Goal: Navigation & Orientation: Locate item on page

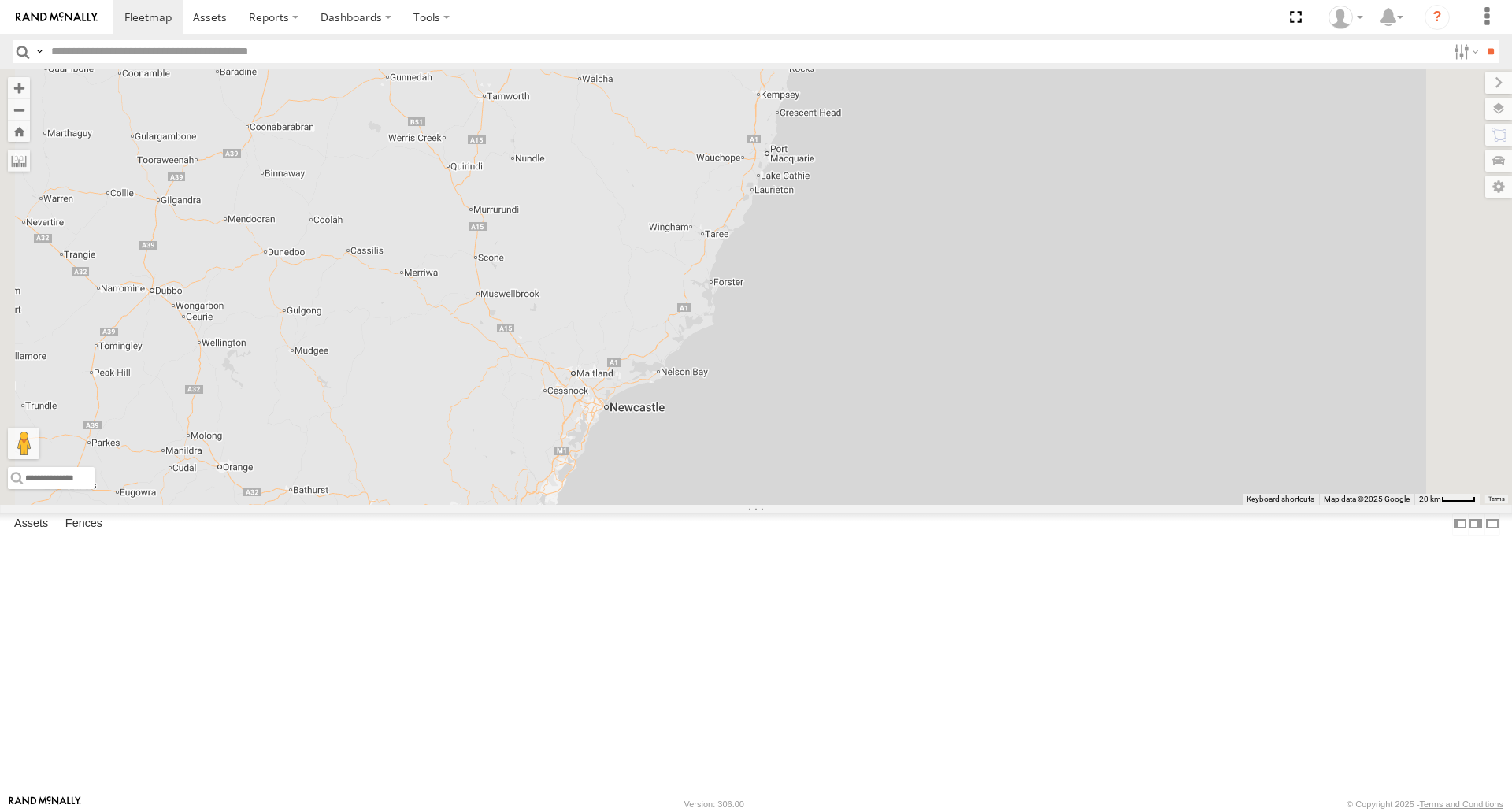
drag, startPoint x: 735, startPoint y: 660, endPoint x: 747, endPoint y: 529, distance: 131.5
click at [746, 504] on div "[PERSON_NAME] B - Corolla [PERSON_NAME] - 360NA6 [GEOGRAPHIC_DATA] [PERSON_NAME…" at bounding box center [756, 287] width 1512 height 435
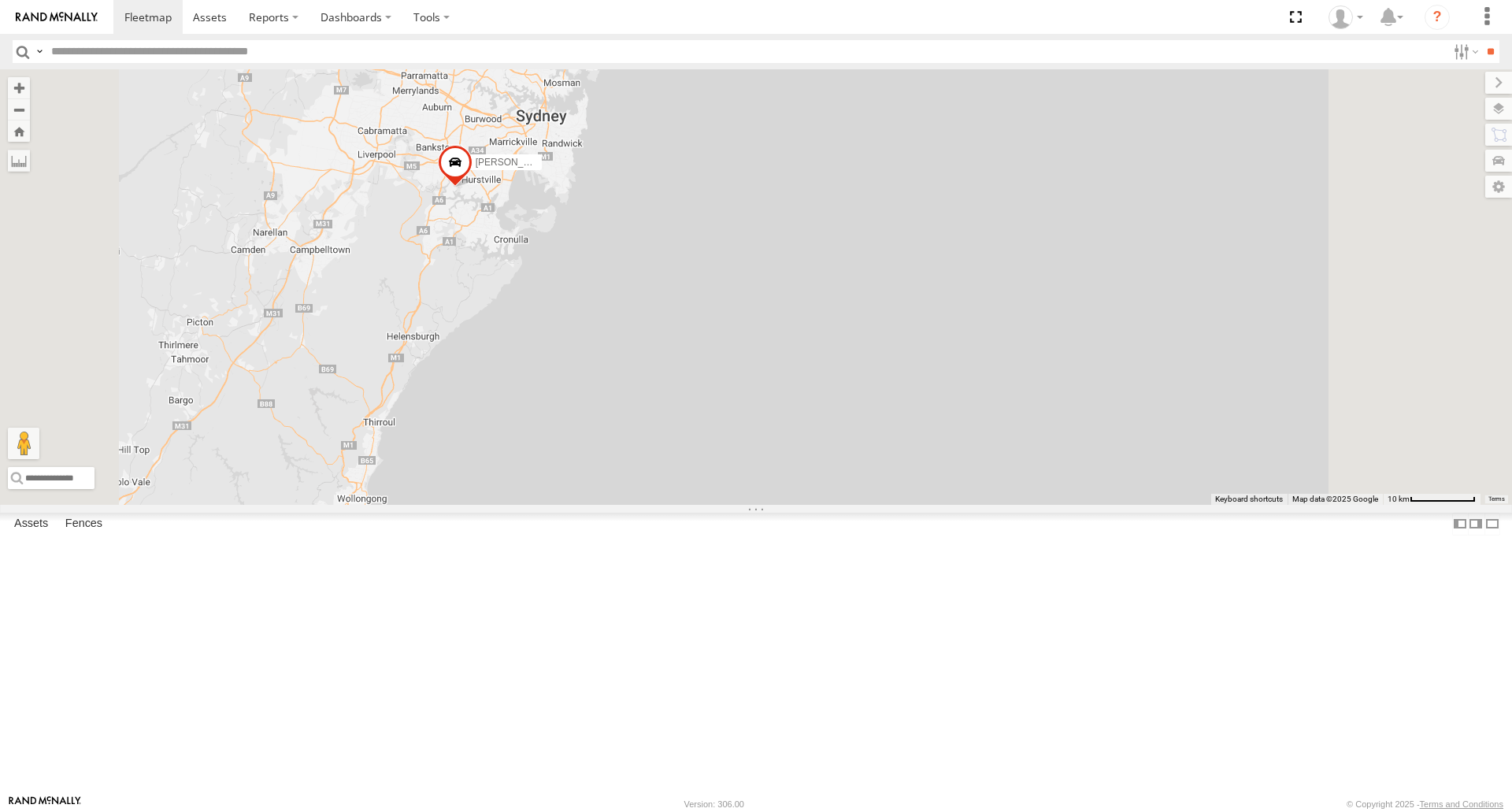
click at [472, 188] on span at bounding box center [455, 167] width 35 height 42
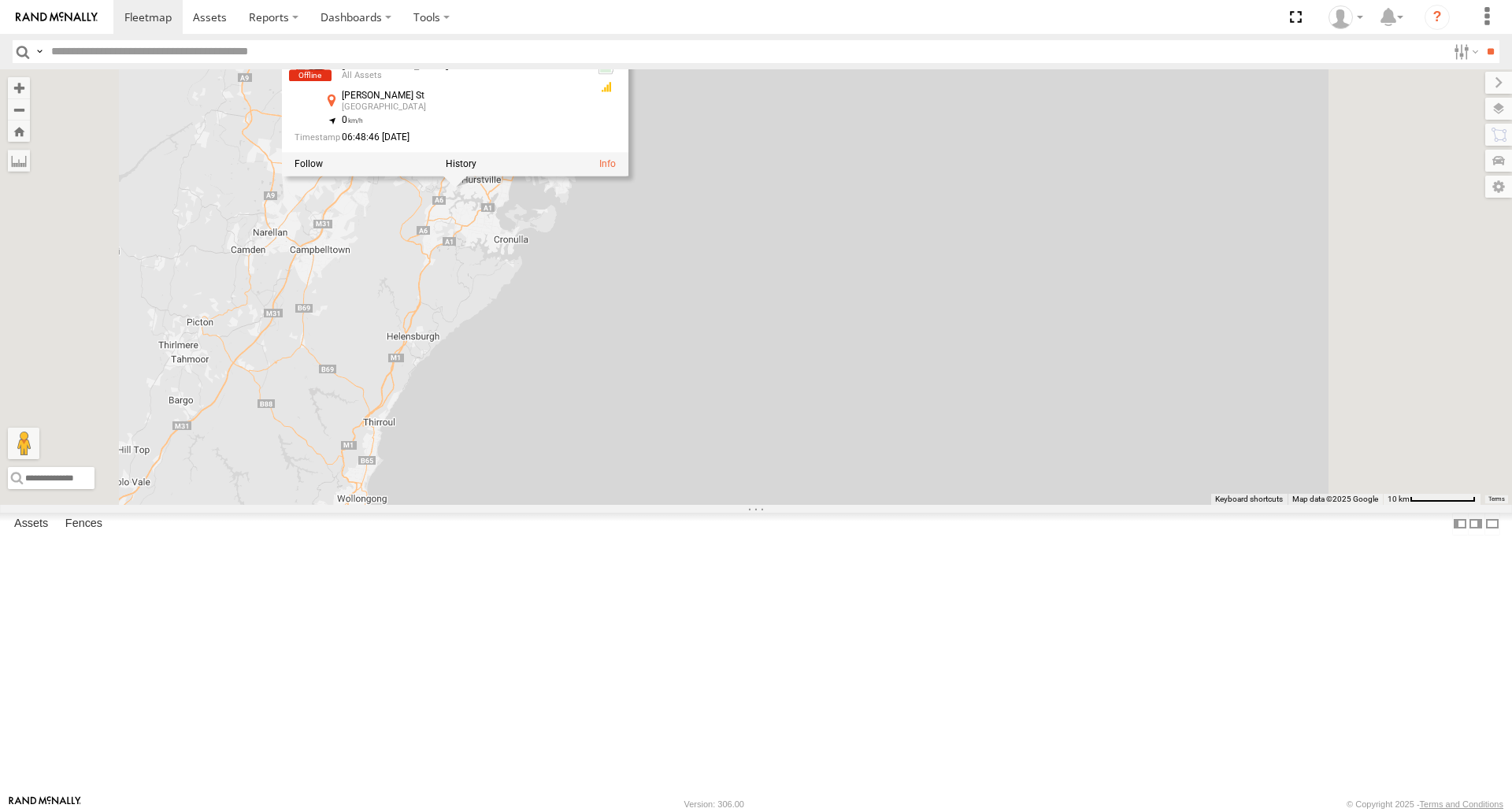
click at [647, 374] on div "[PERSON_NAME] B - Corolla [PERSON_NAME] - 360NA6 [GEOGRAPHIC_DATA] [PERSON_NAME…" at bounding box center [756, 287] width 1512 height 435
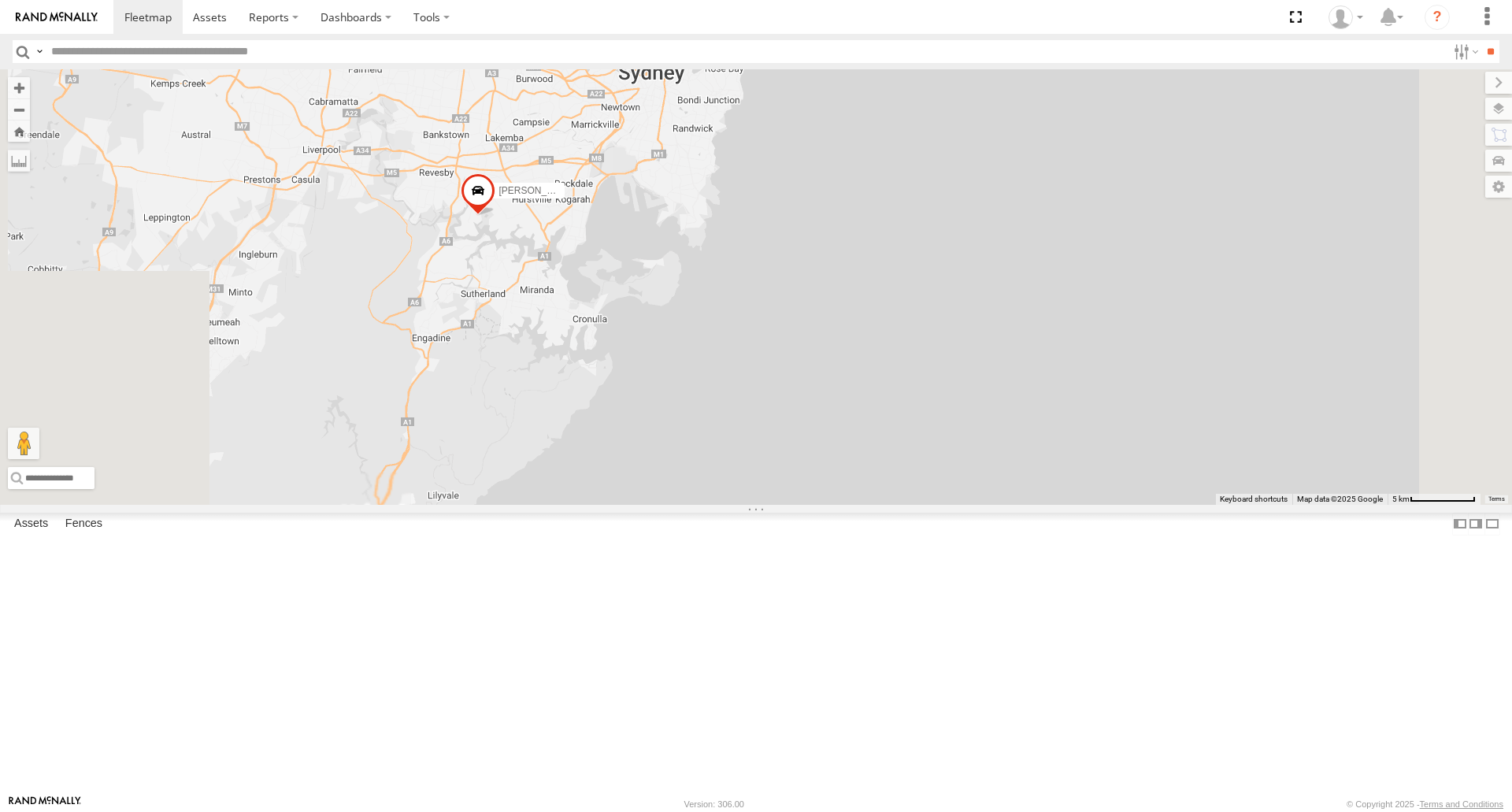
drag, startPoint x: 649, startPoint y: 361, endPoint x: 674, endPoint y: 442, distance: 84.8
click at [674, 442] on div "[PERSON_NAME] B - Corolla [PERSON_NAME] - 360NA6 [GEOGRAPHIC_DATA] [PERSON_NAME…" at bounding box center [756, 287] width 1512 height 435
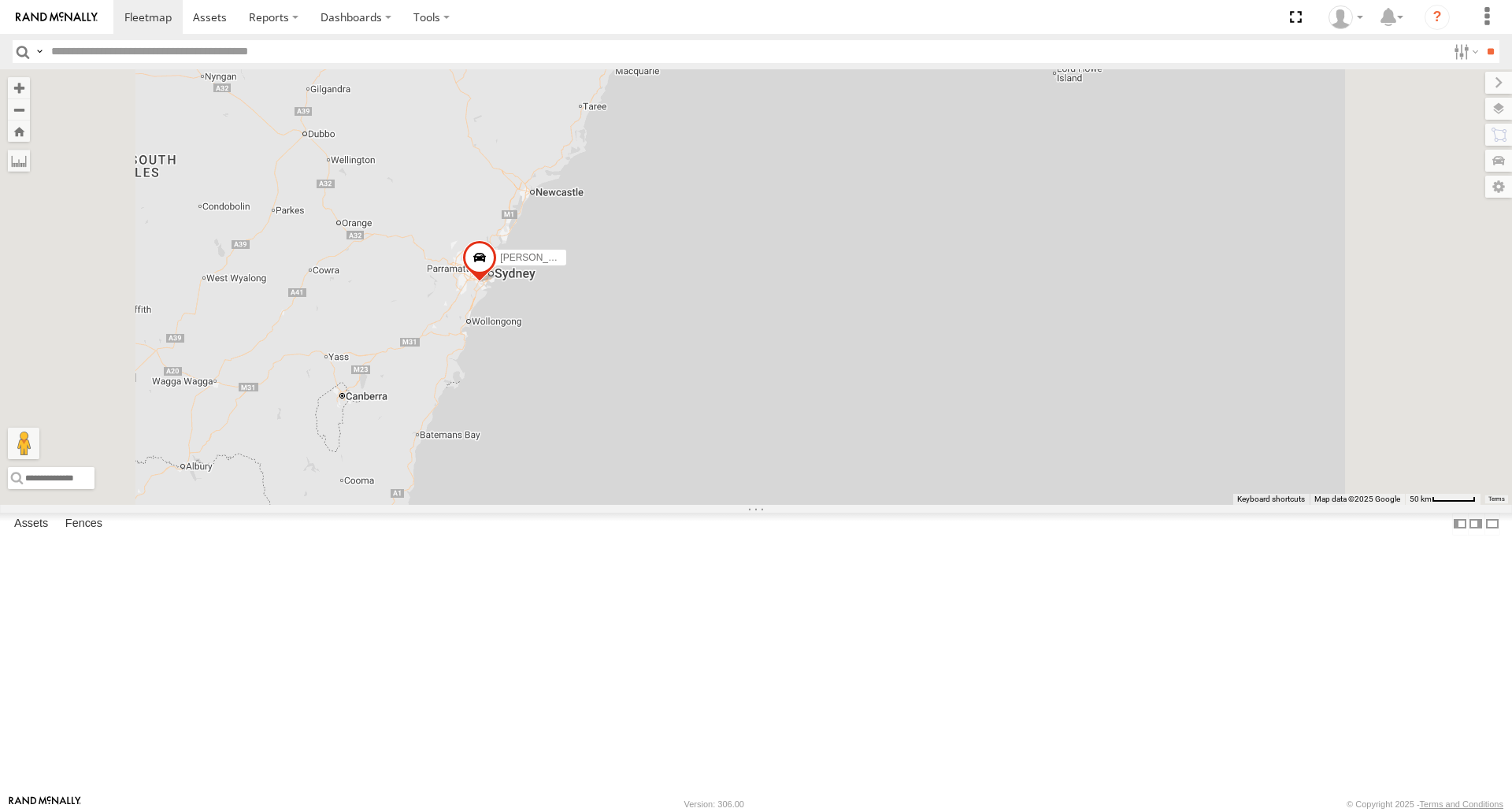
drag, startPoint x: 699, startPoint y: 333, endPoint x: 710, endPoint y: 626, distance: 293.2
click at [710, 504] on div "[PERSON_NAME] B - Corolla [PERSON_NAME] - 360NA6 [GEOGRAPHIC_DATA] [PERSON_NAME…" at bounding box center [756, 287] width 1512 height 435
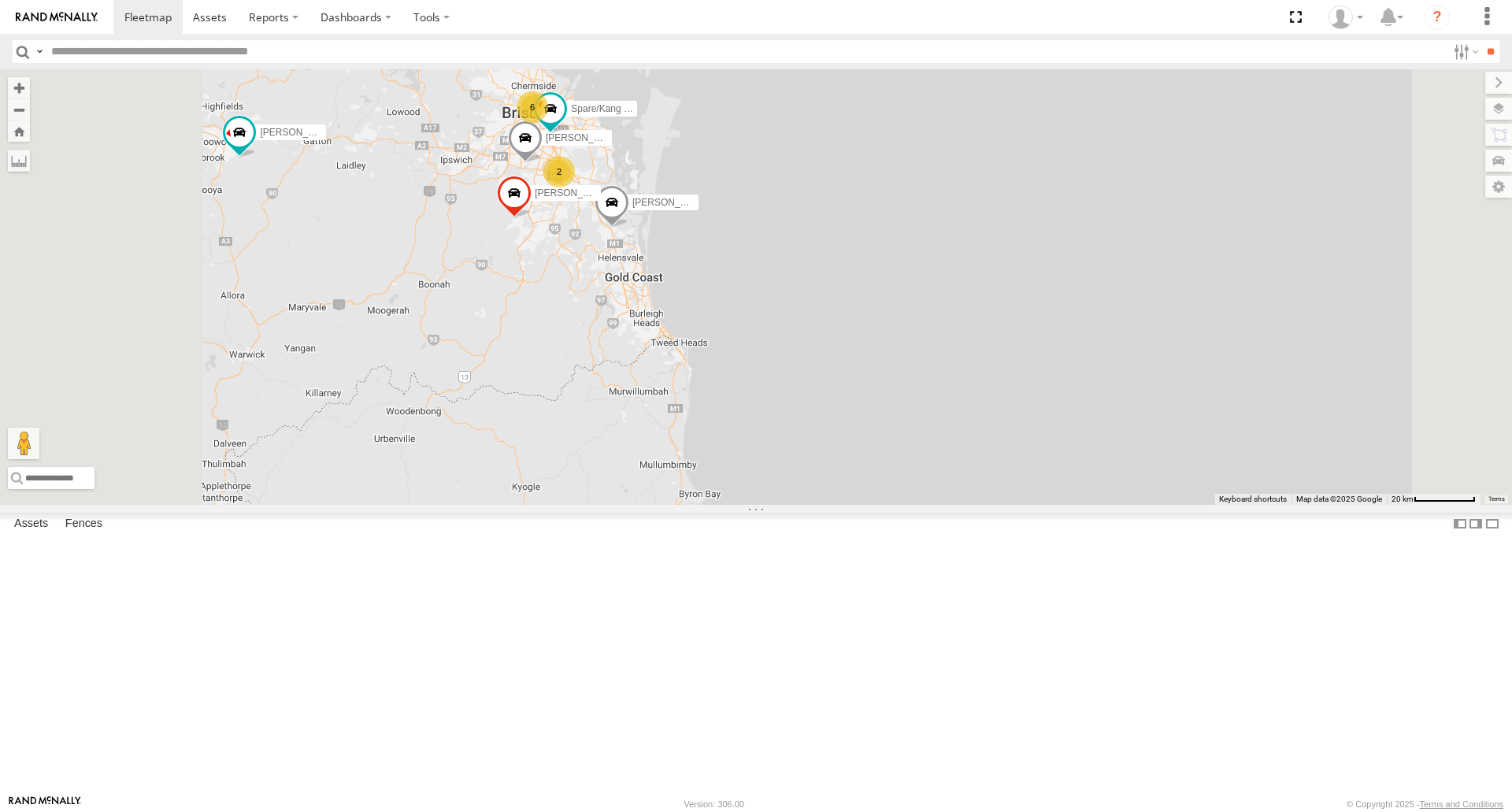
drag, startPoint x: 748, startPoint y: 300, endPoint x: 797, endPoint y: 408, distance: 118.6
click at [797, 408] on div "[PERSON_NAME] B - Corolla [PERSON_NAME] - 360NA6 [GEOGRAPHIC_DATA] [PERSON_NAME…" at bounding box center [756, 287] width 1512 height 435
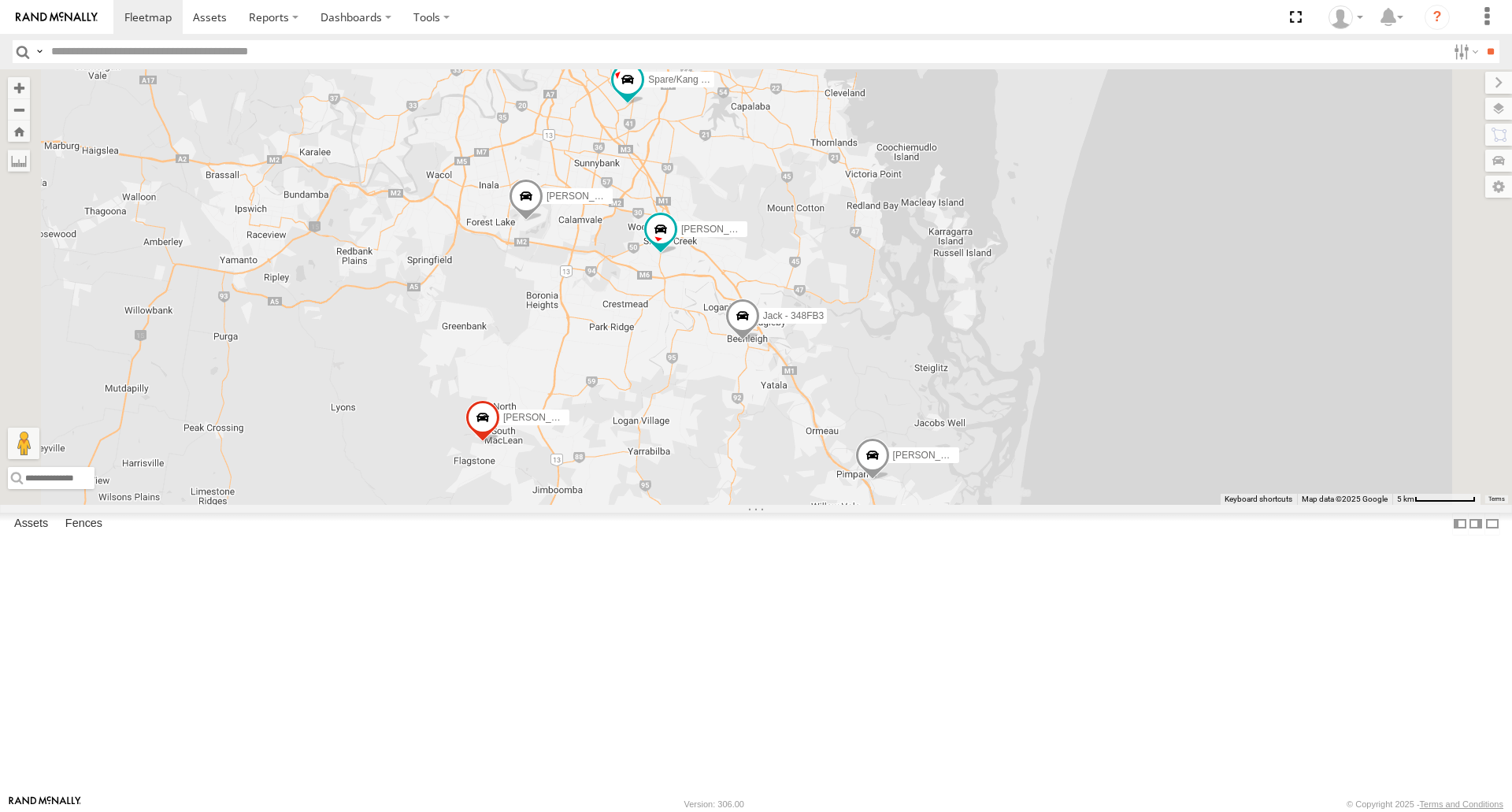
drag, startPoint x: 797, startPoint y: 408, endPoint x: 857, endPoint y: 472, distance: 87.7
click at [857, 472] on div "[PERSON_NAME] B - Corolla [PERSON_NAME] - 360NA6 [GEOGRAPHIC_DATA] [PERSON_NAME…" at bounding box center [756, 287] width 1512 height 435
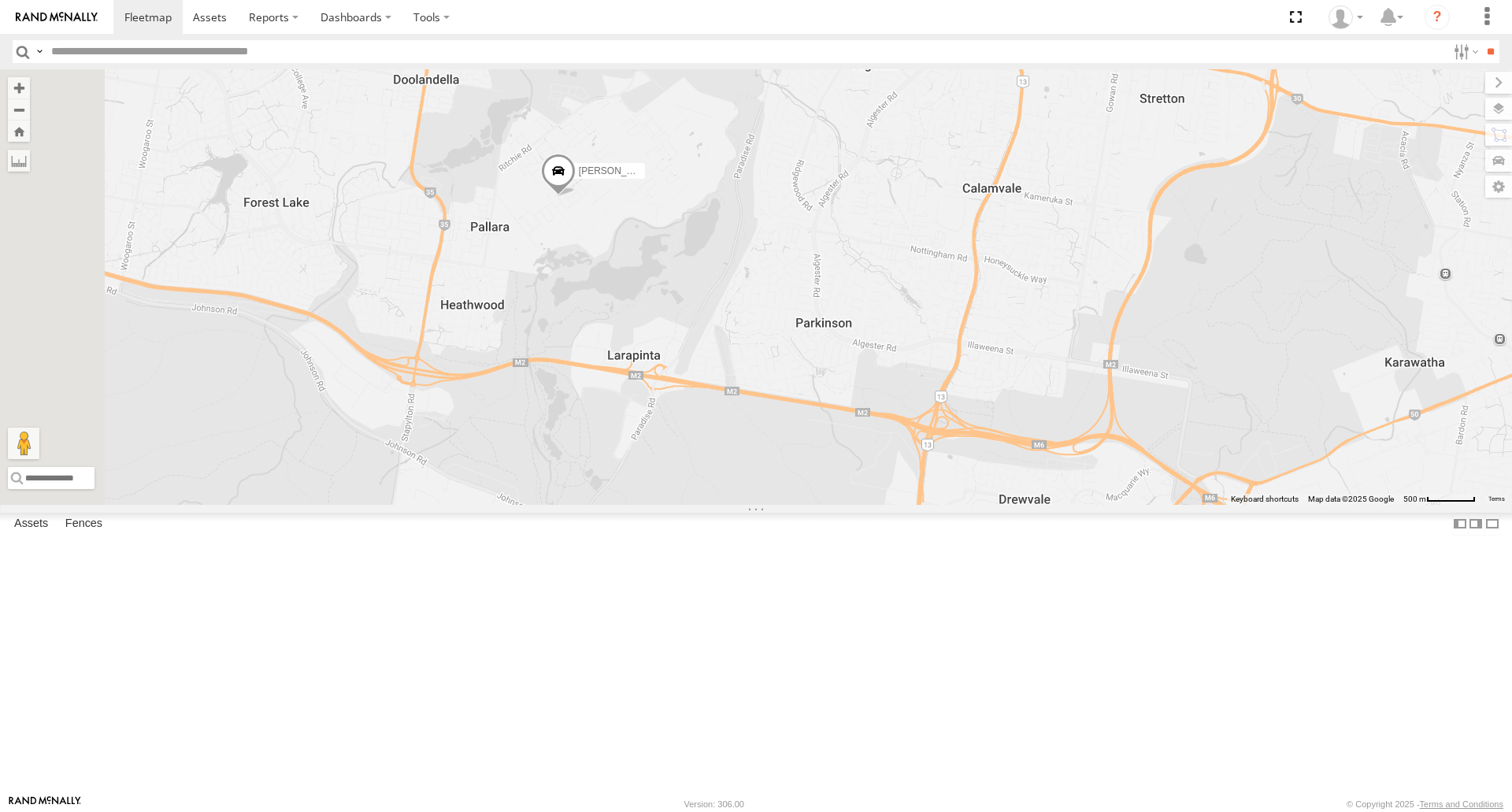
click at [576, 197] on span at bounding box center [558, 176] width 35 height 42
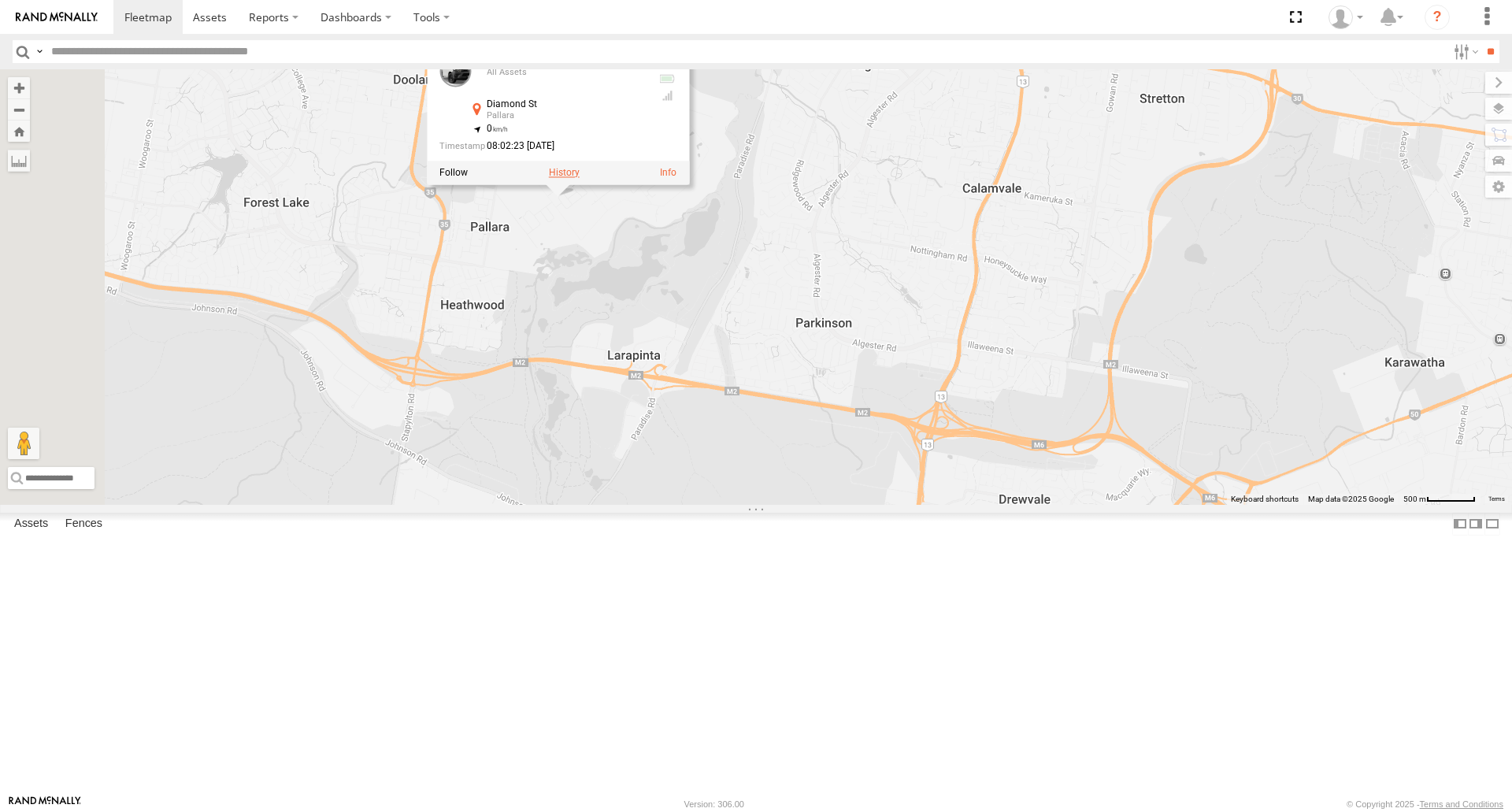
click at [579, 179] on label at bounding box center [565, 173] width 31 height 11
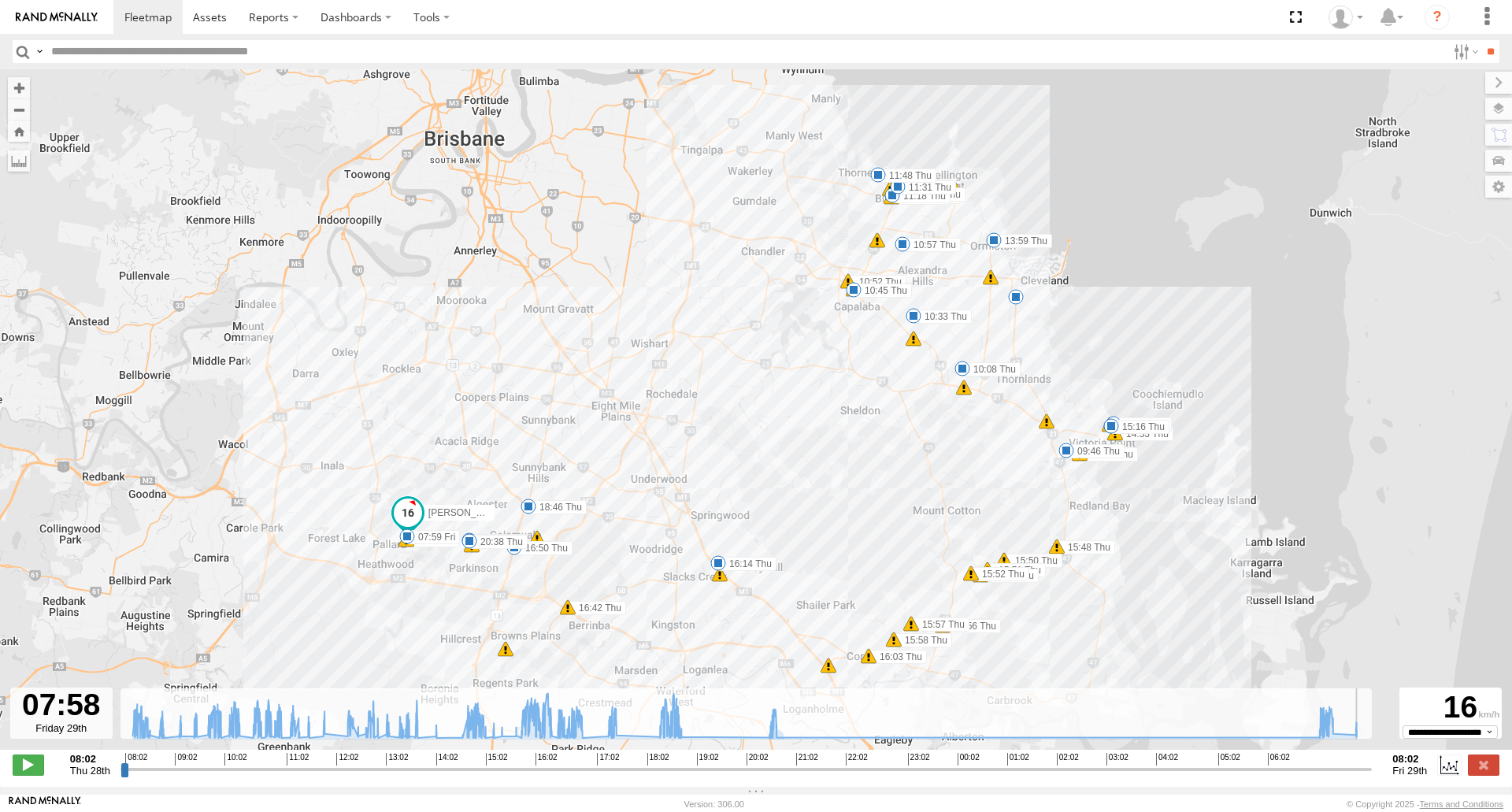
drag, startPoint x: 1315, startPoint y: 780, endPoint x: 1356, endPoint y: 780, distance: 41.0
click at [1364, 776] on input "range" at bounding box center [747, 769] width 1253 height 15
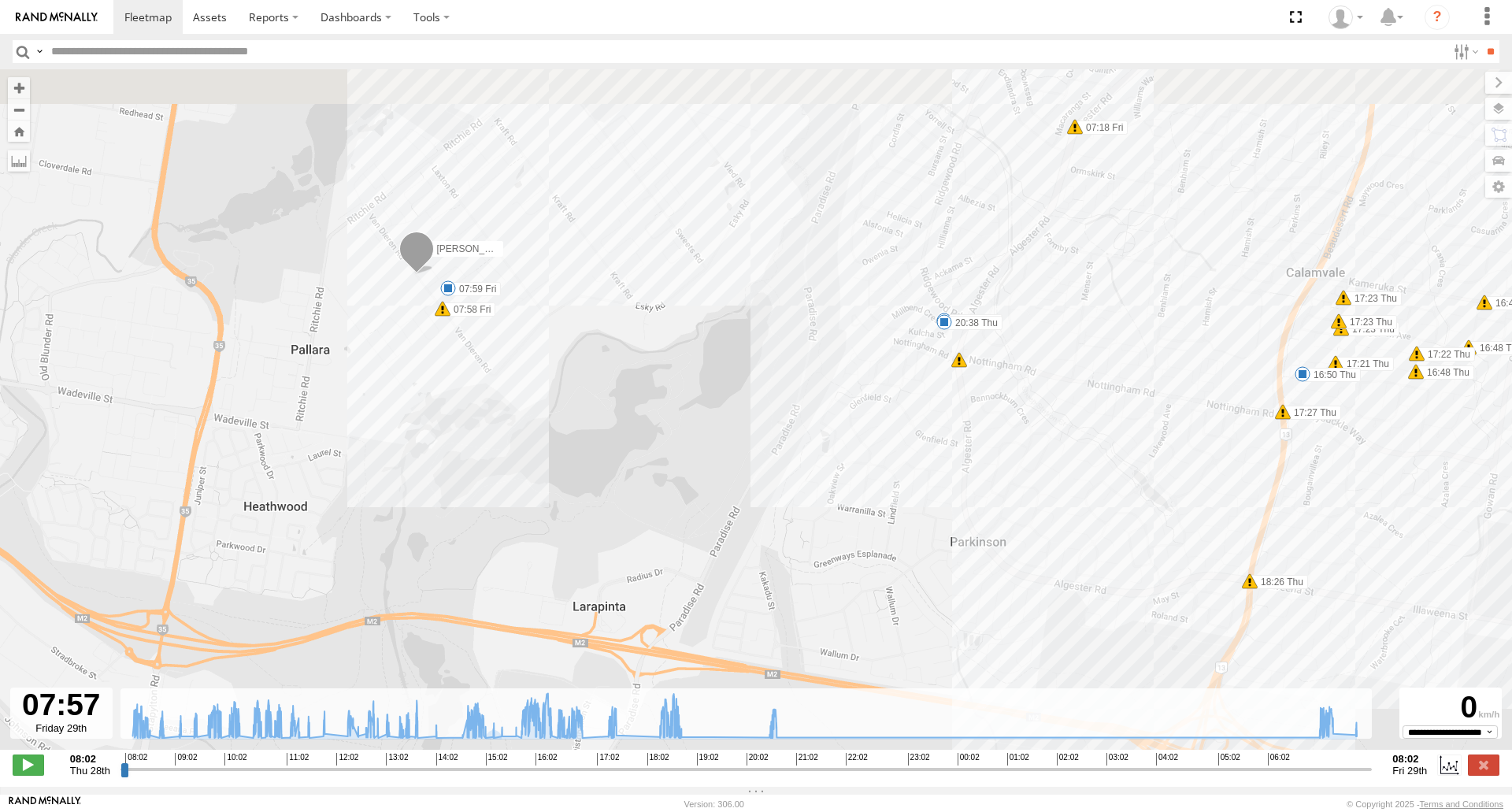
drag, startPoint x: 418, startPoint y: 448, endPoint x: 450, endPoint y: 490, distance: 52.8
click at [446, 494] on div "[PERSON_NAME] 019IP4 - Hilux 09:46 Thu 10:08 Thu 10:33 Thu 10:45 Thu 10:45 Thu …" at bounding box center [756, 418] width 1512 height 697
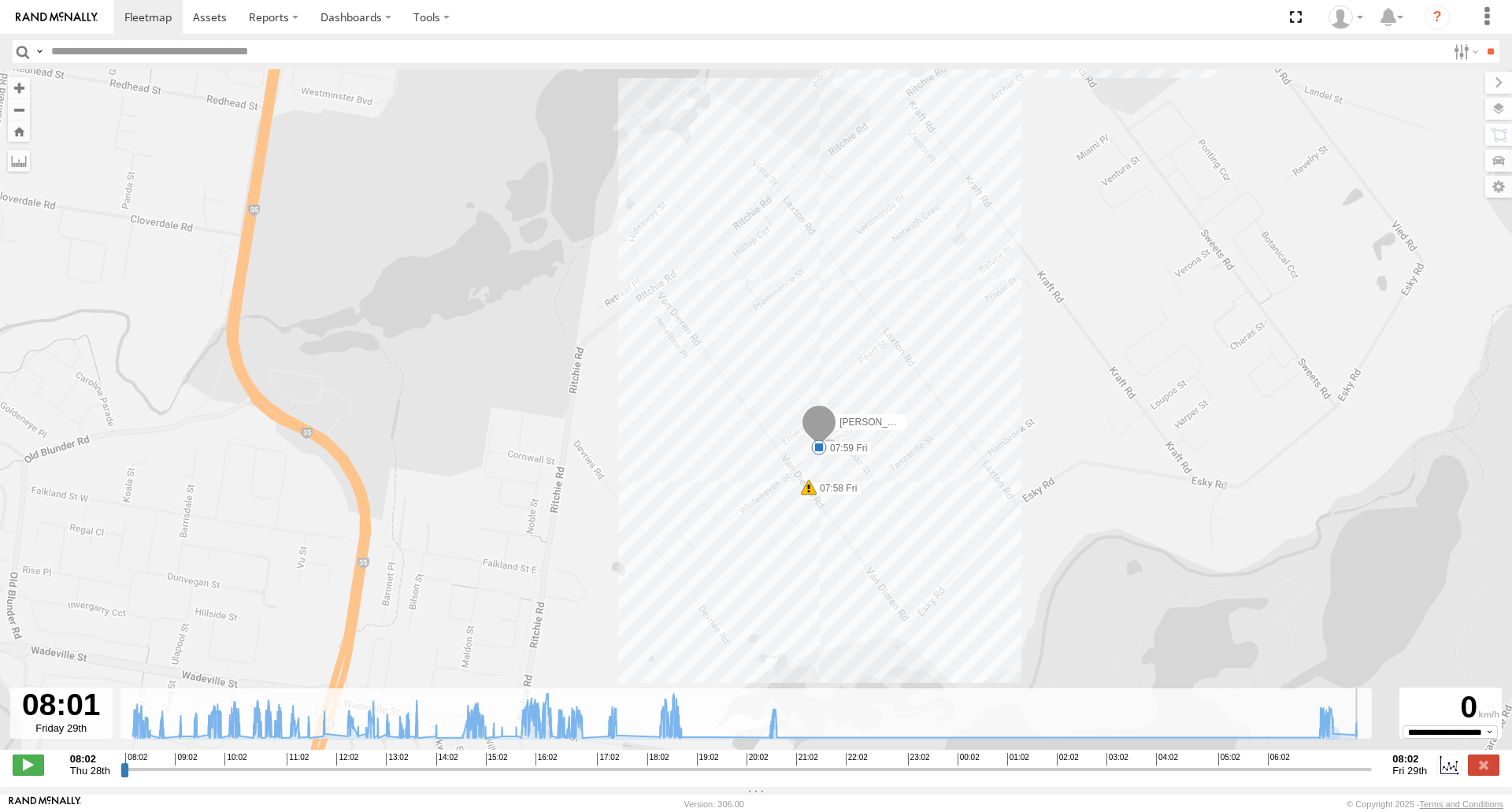
type input "**********"
click at [1372, 776] on input "range" at bounding box center [747, 769] width 1253 height 15
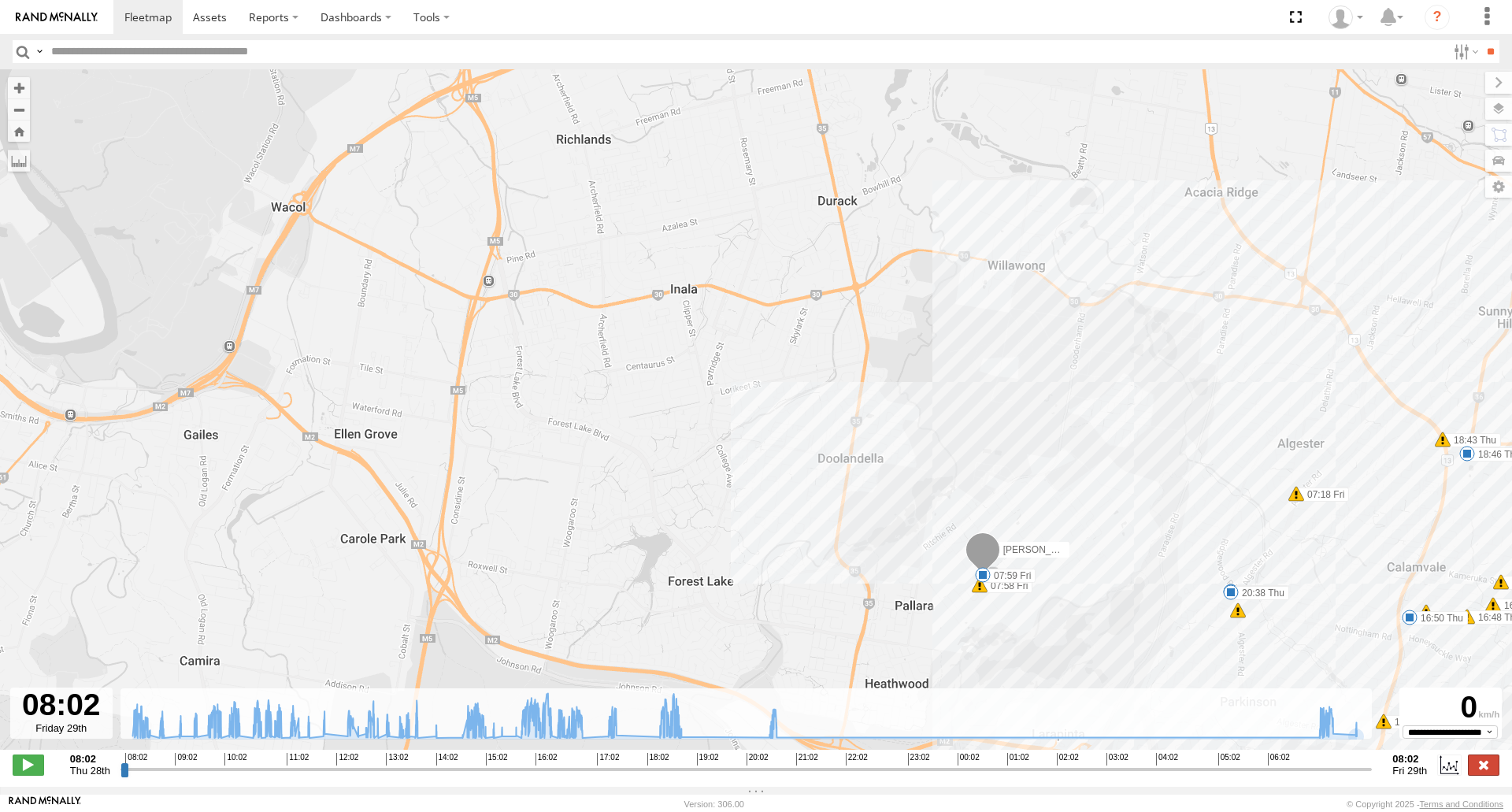
click at [1474, 764] on label at bounding box center [1484, 764] width 32 height 20
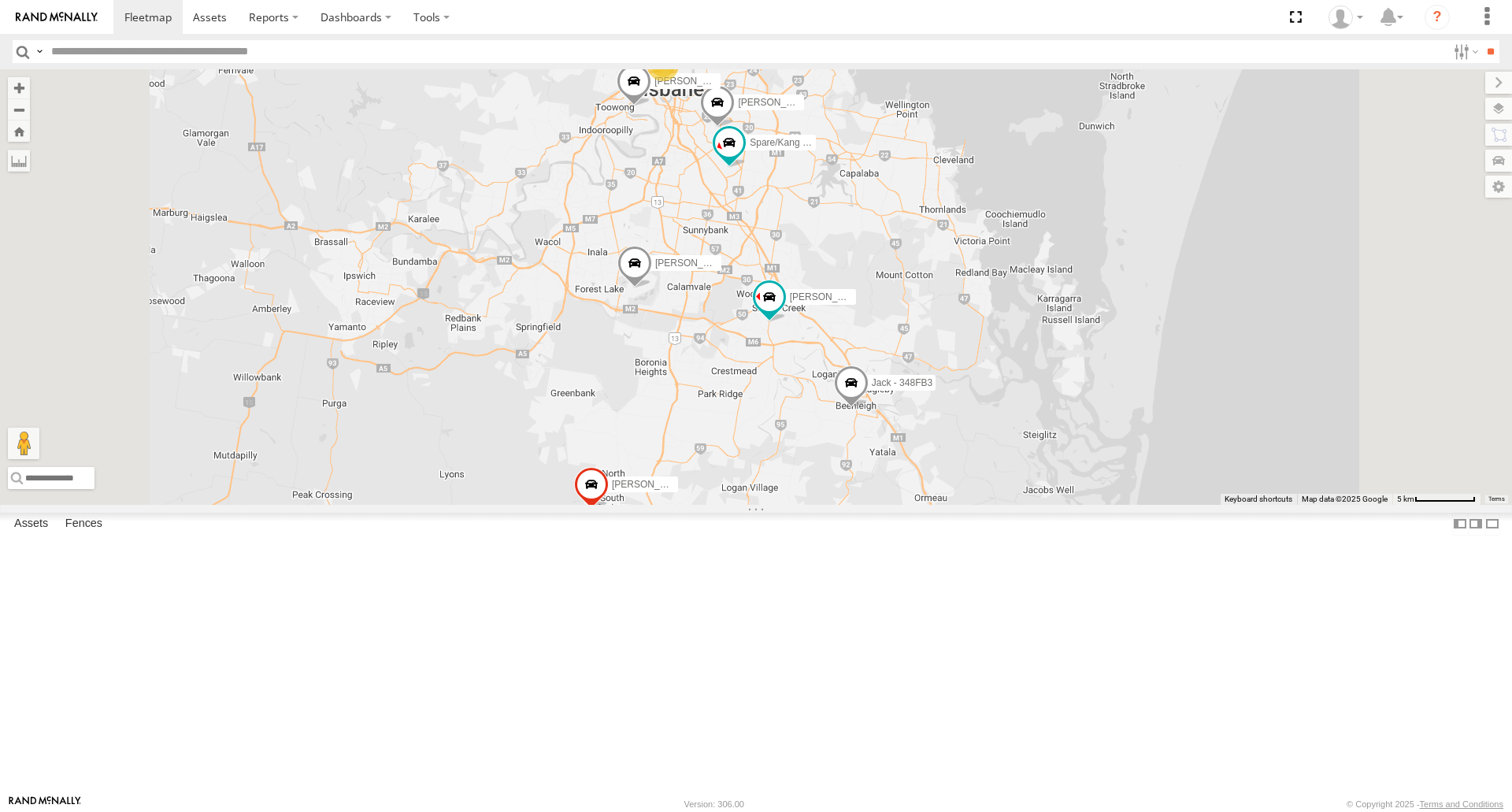
drag, startPoint x: 843, startPoint y: 552, endPoint x: 841, endPoint y: 566, distance: 14.1
click at [843, 504] on div "[PERSON_NAME] 019IP4 - Hilux [PERSON_NAME] - 347FB3 [PERSON_NAME] - 348FB3 [PER…" at bounding box center [756, 287] width 1512 height 435
